Goal: Transaction & Acquisition: Subscribe to service/newsletter

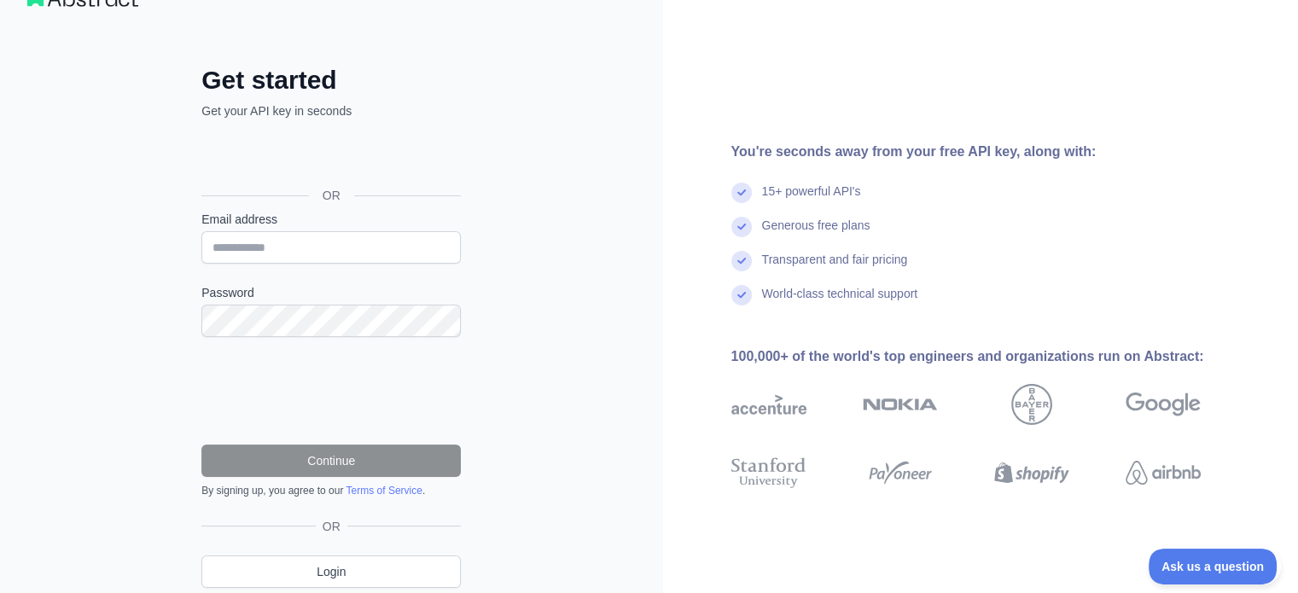
scroll to position [104, 0]
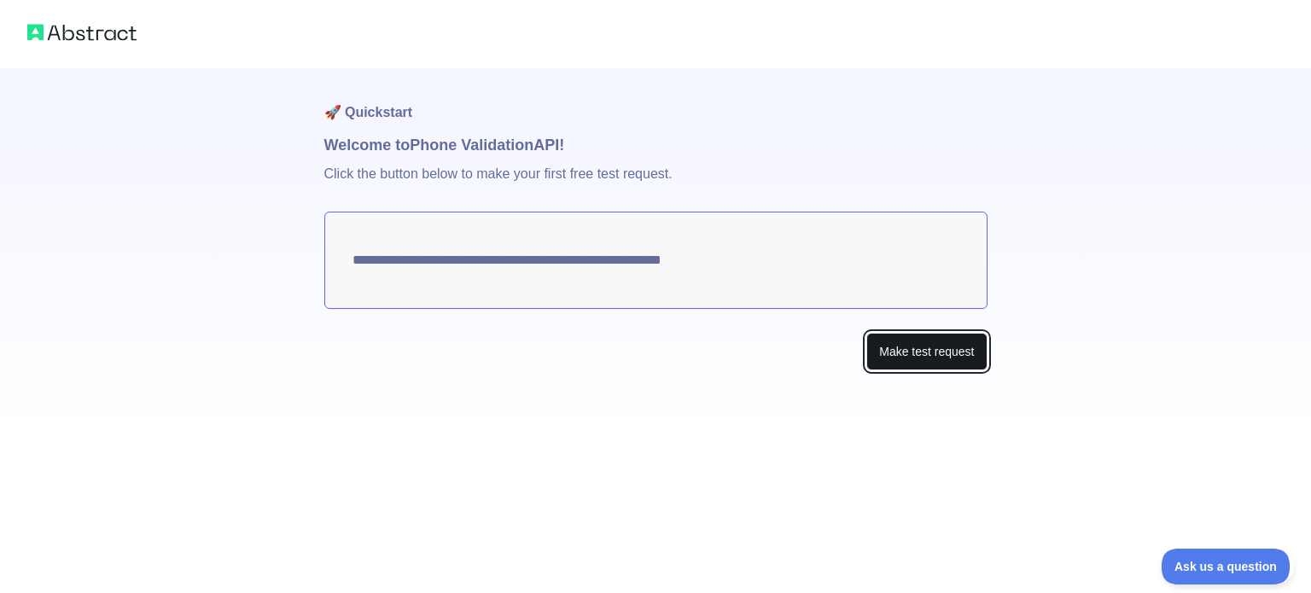
click at [928, 370] on button "Make test request" at bounding box center [926, 352] width 120 height 38
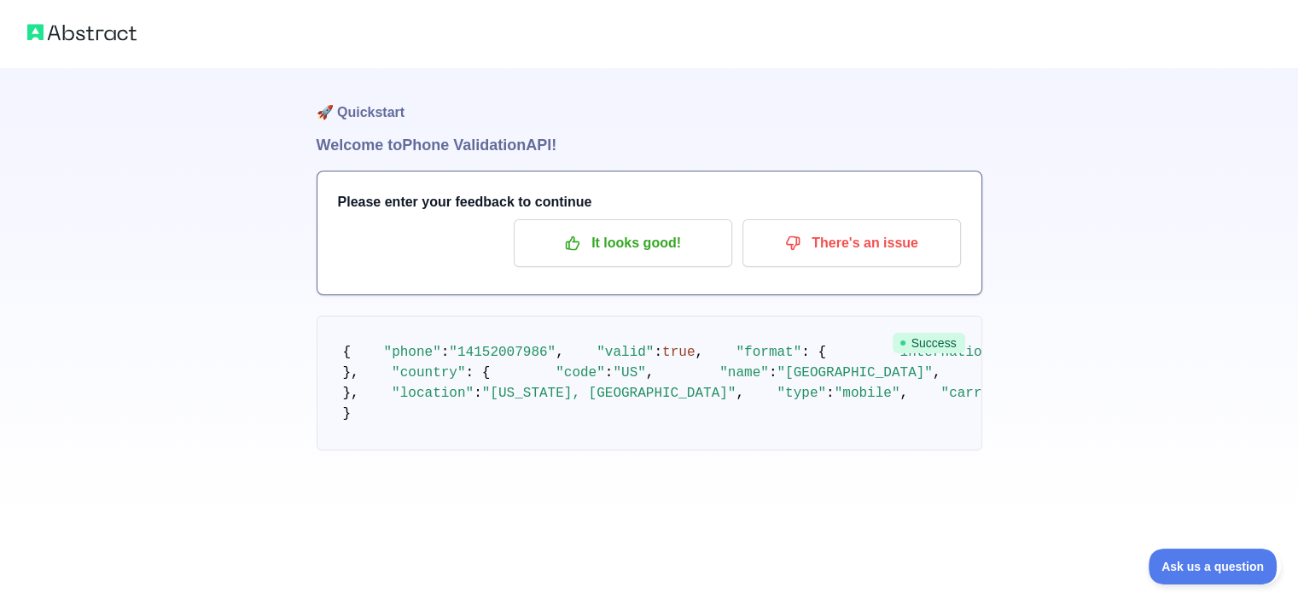
click at [100, 32] on img at bounding box center [81, 32] width 109 height 24
click at [300, 40] on div at bounding box center [649, 34] width 1298 height 68
